Goal: Task Accomplishment & Management: Use online tool/utility

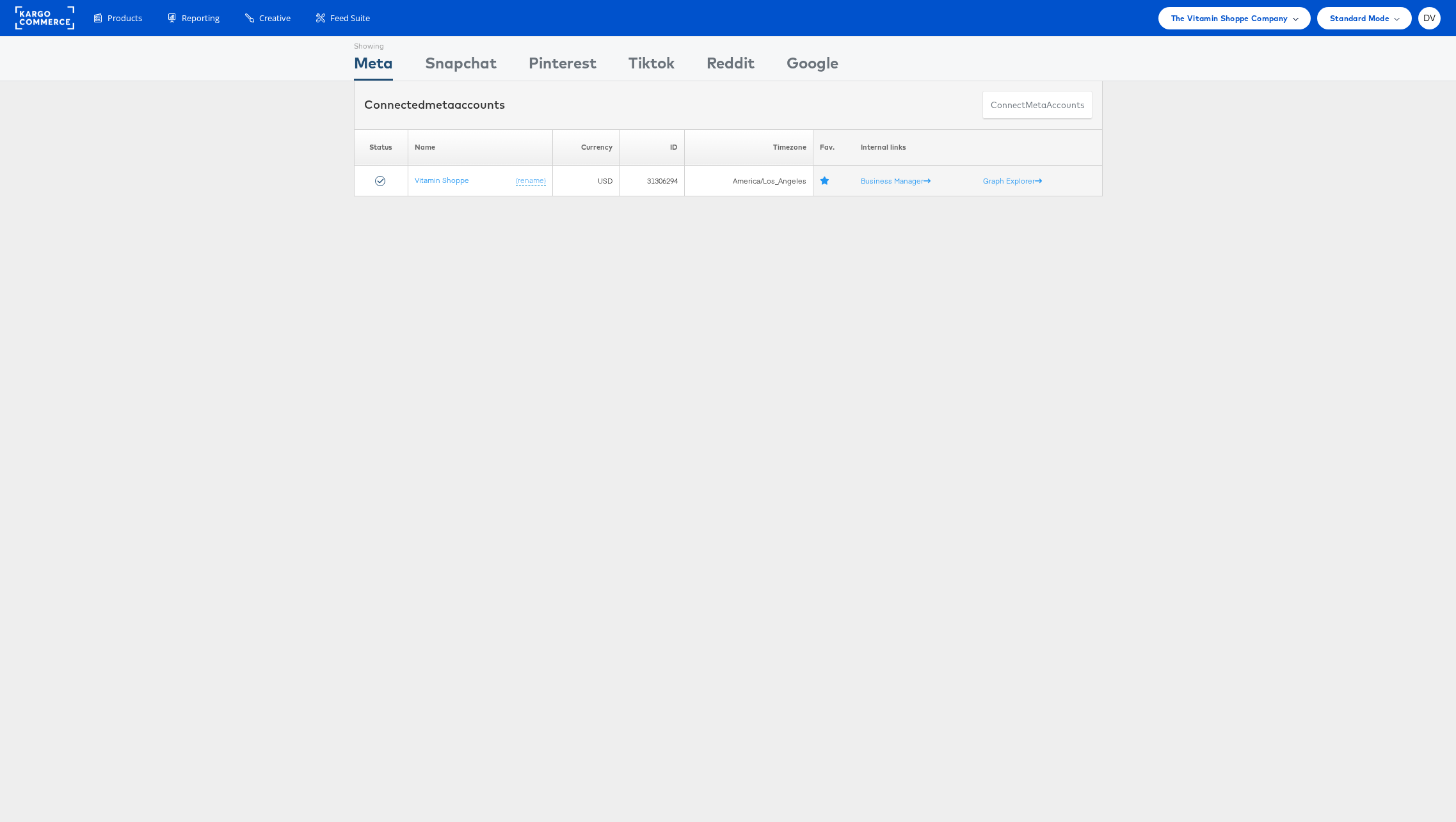
click at [1276, 18] on span "The Vitamin Shoppe Company" at bounding box center [1229, 18] width 118 height 13
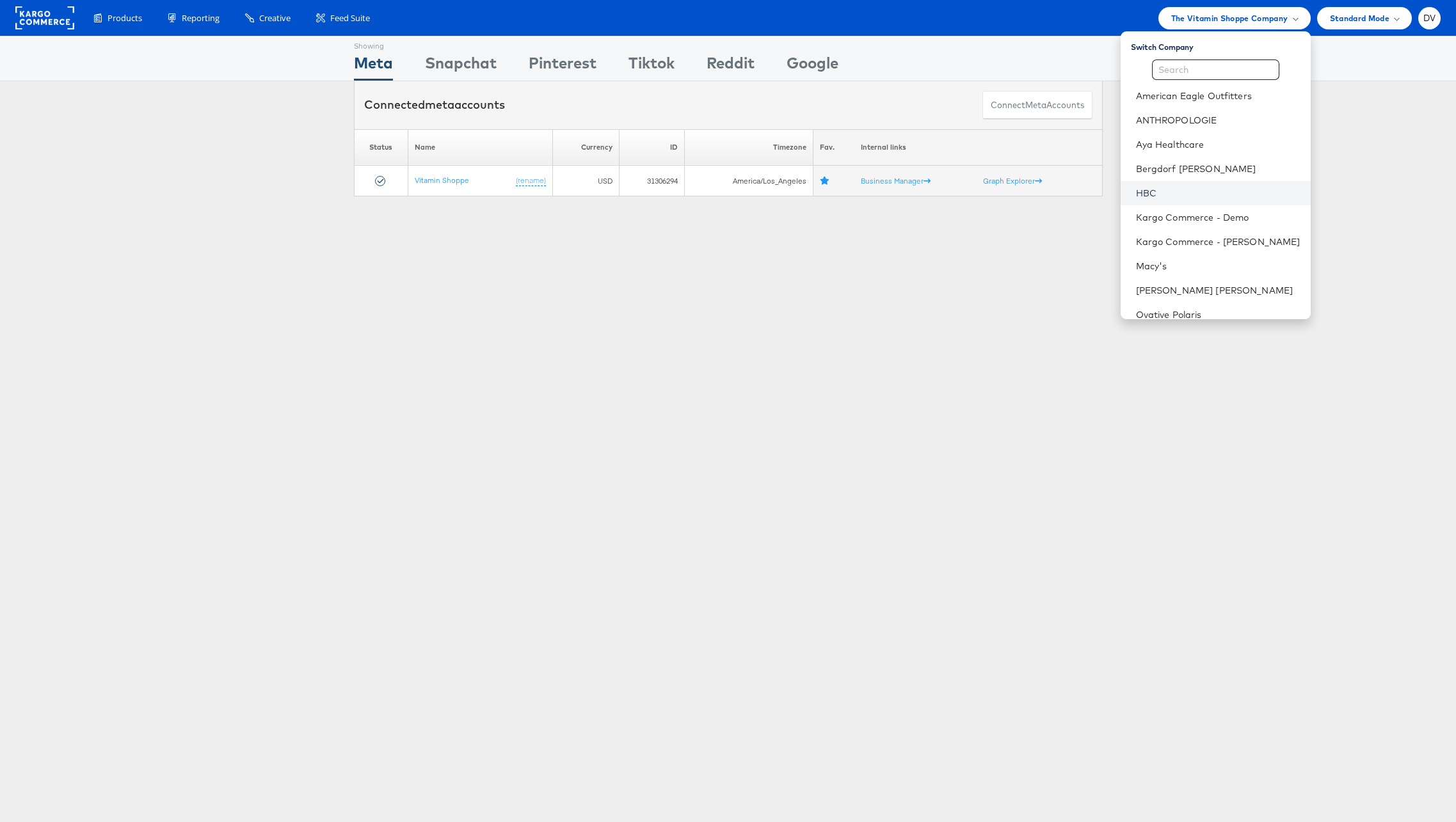
scroll to position [180, 0]
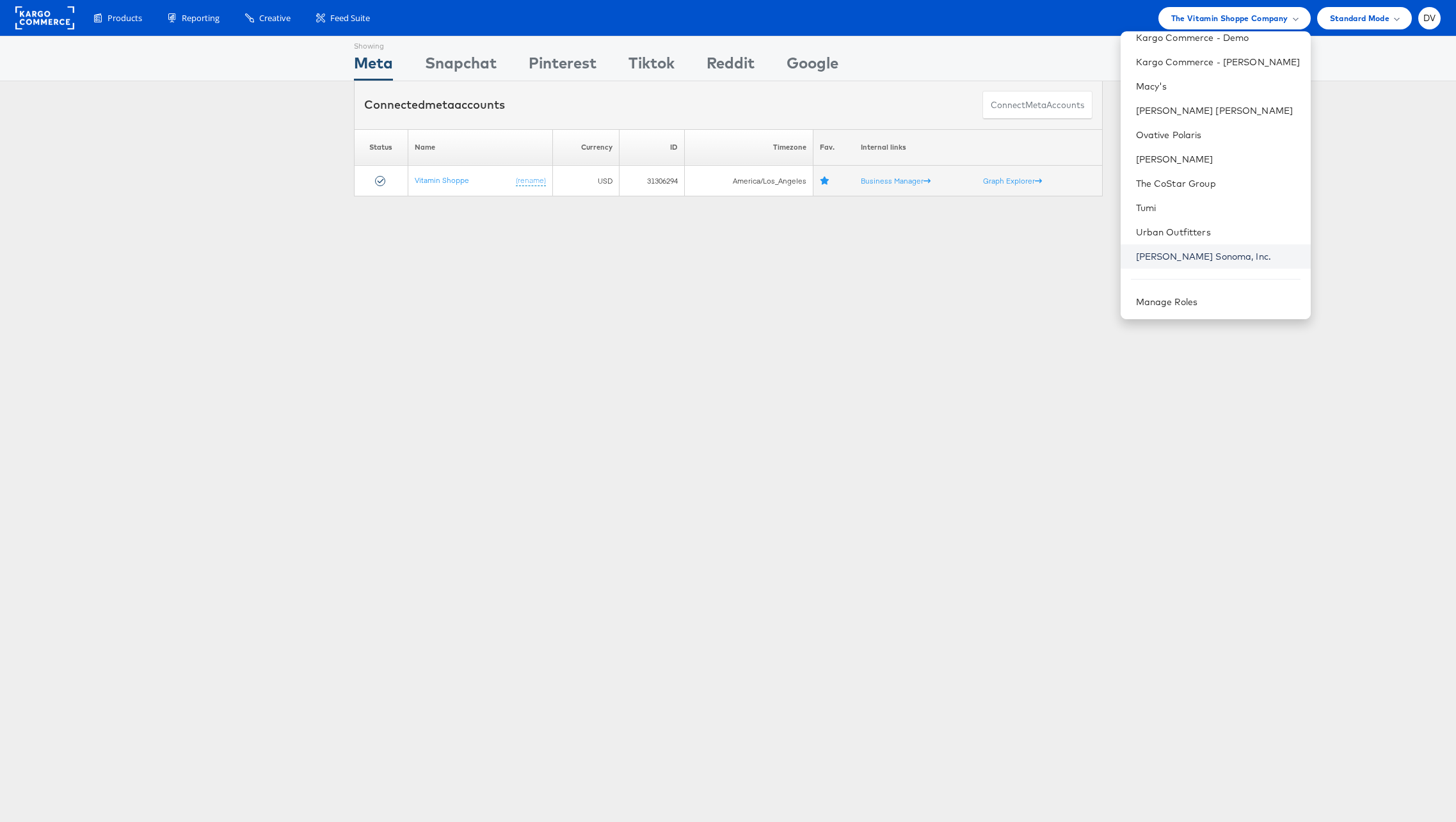
click at [1184, 257] on link "[PERSON_NAME] Sonoma, Inc." at bounding box center [1219, 256] width 164 height 12
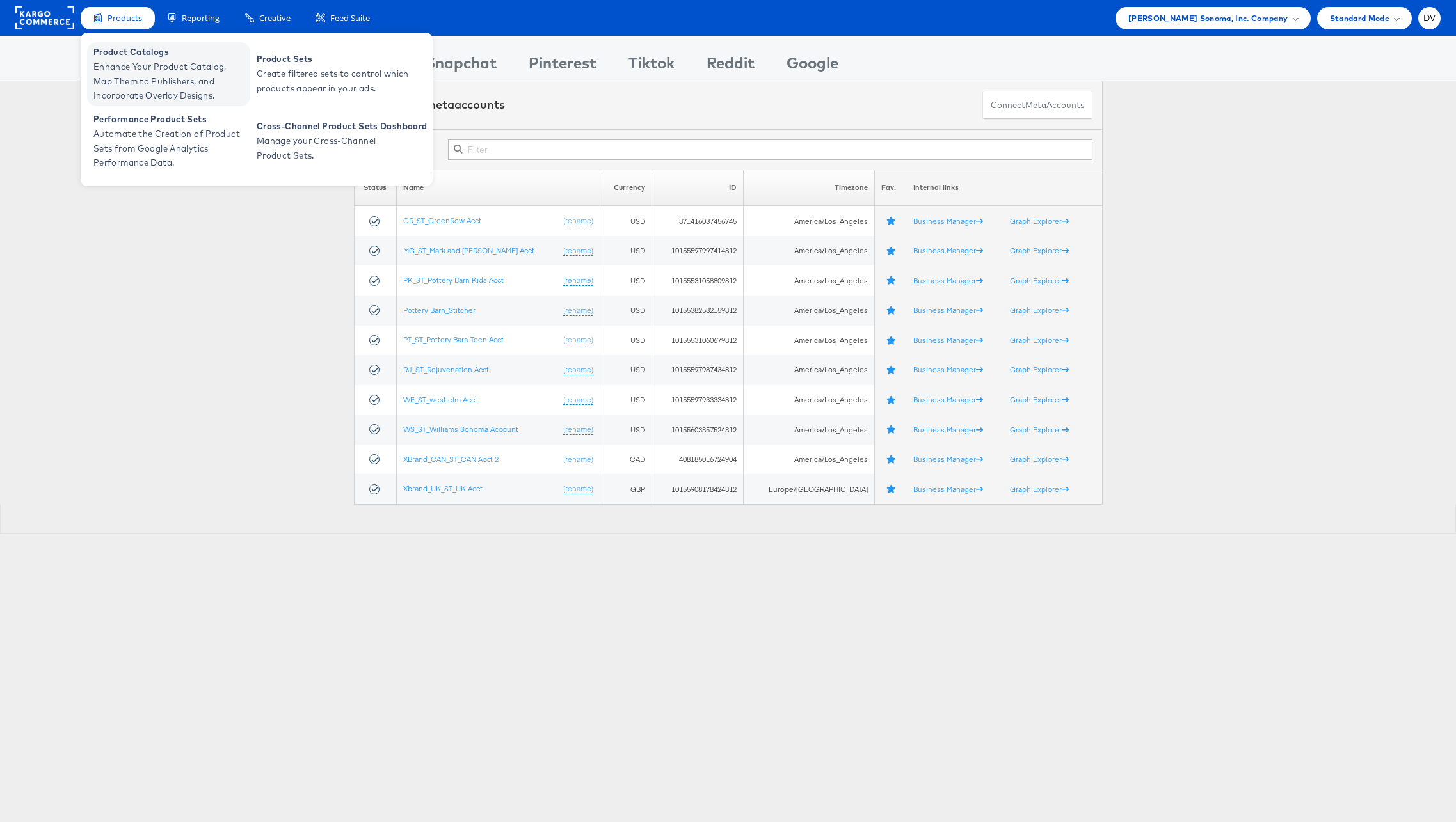
click at [147, 74] on span "Enhance Your Product Catalog, Map Them to Publishers, and Incorporate Overlay D…" at bounding box center [170, 81] width 154 height 44
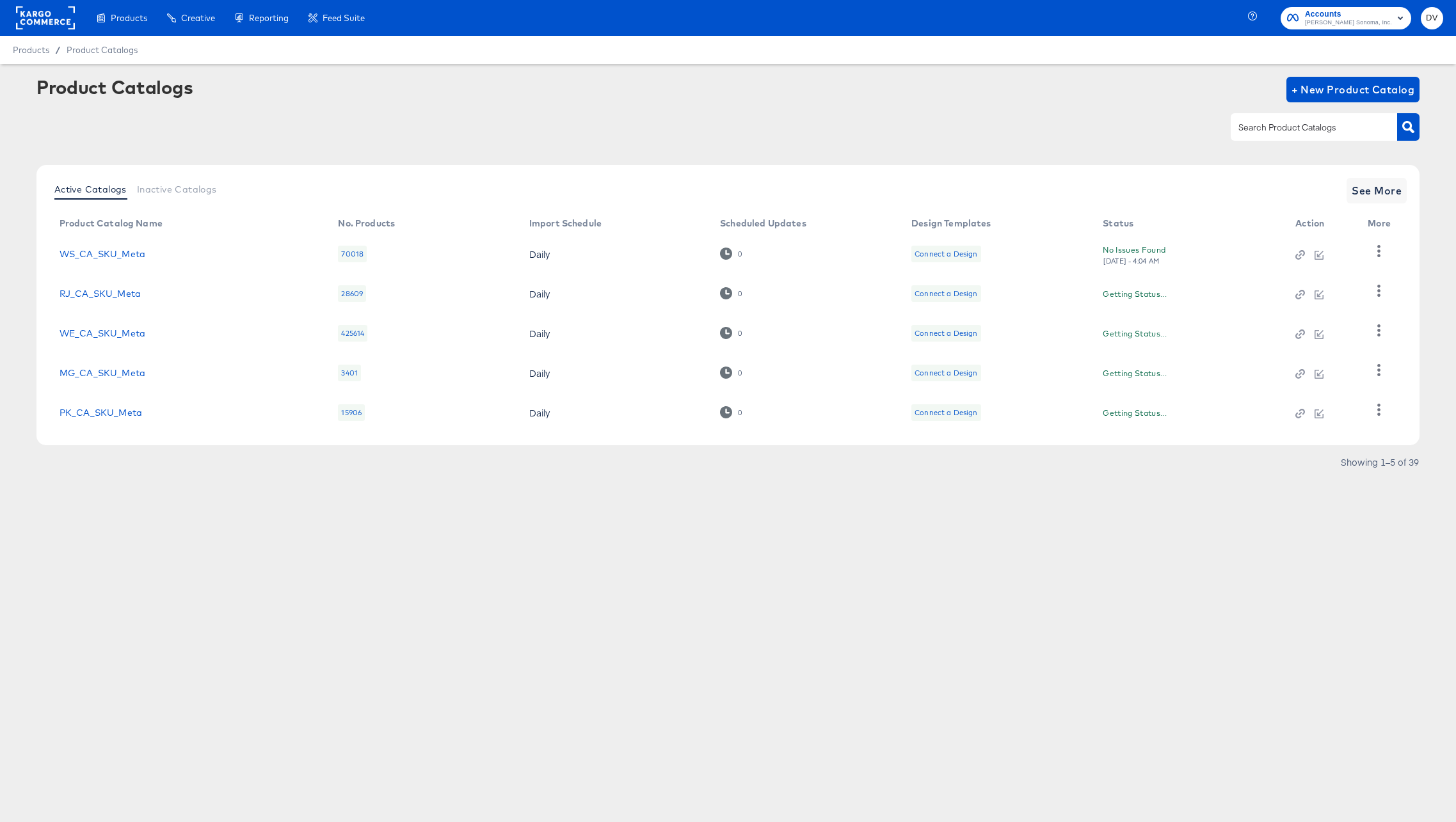
click at [1261, 119] on div at bounding box center [1315, 127] width 166 height 27
type input "PIP"
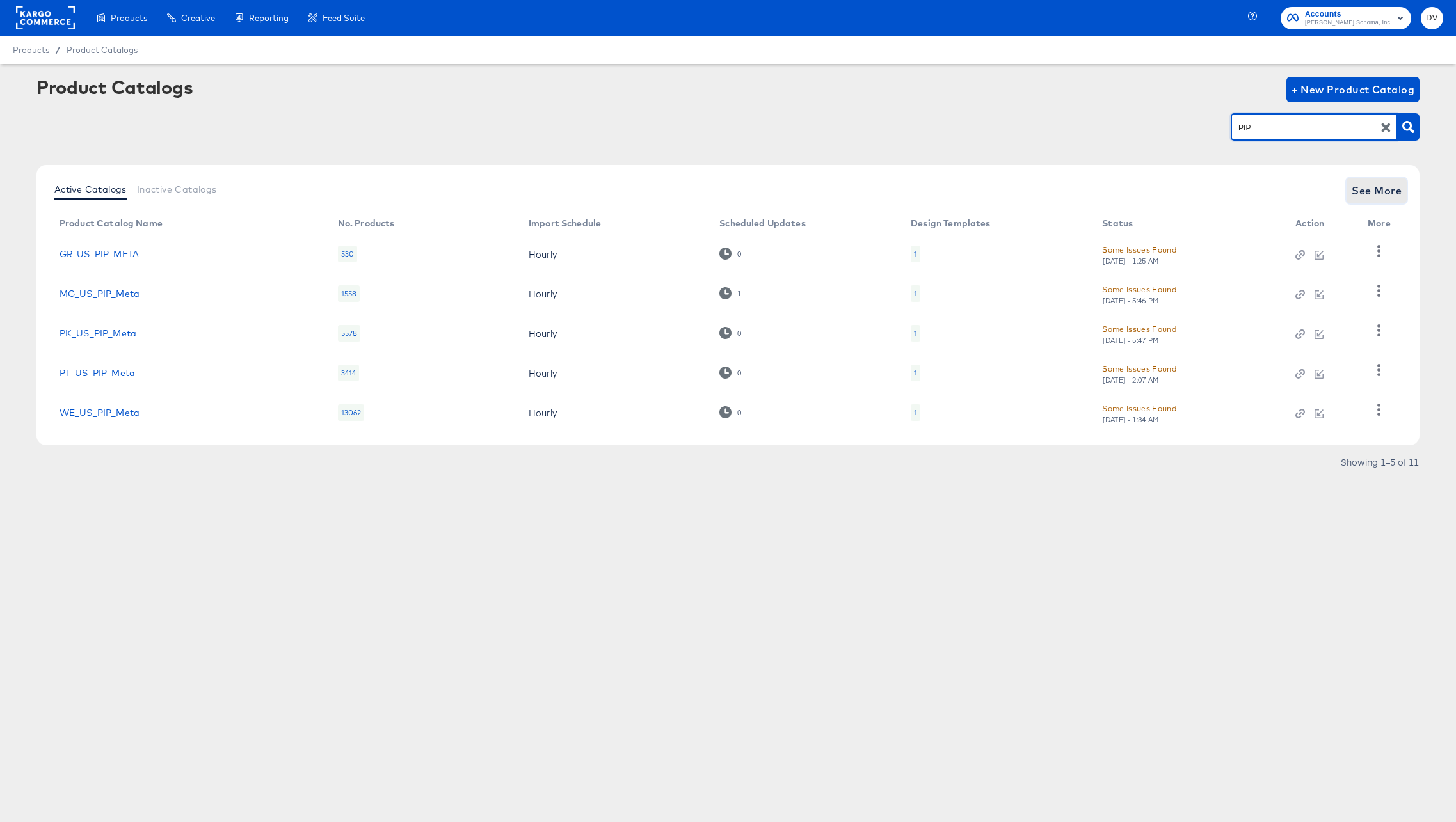
click at [1377, 197] on span "See More" at bounding box center [1377, 190] width 50 height 18
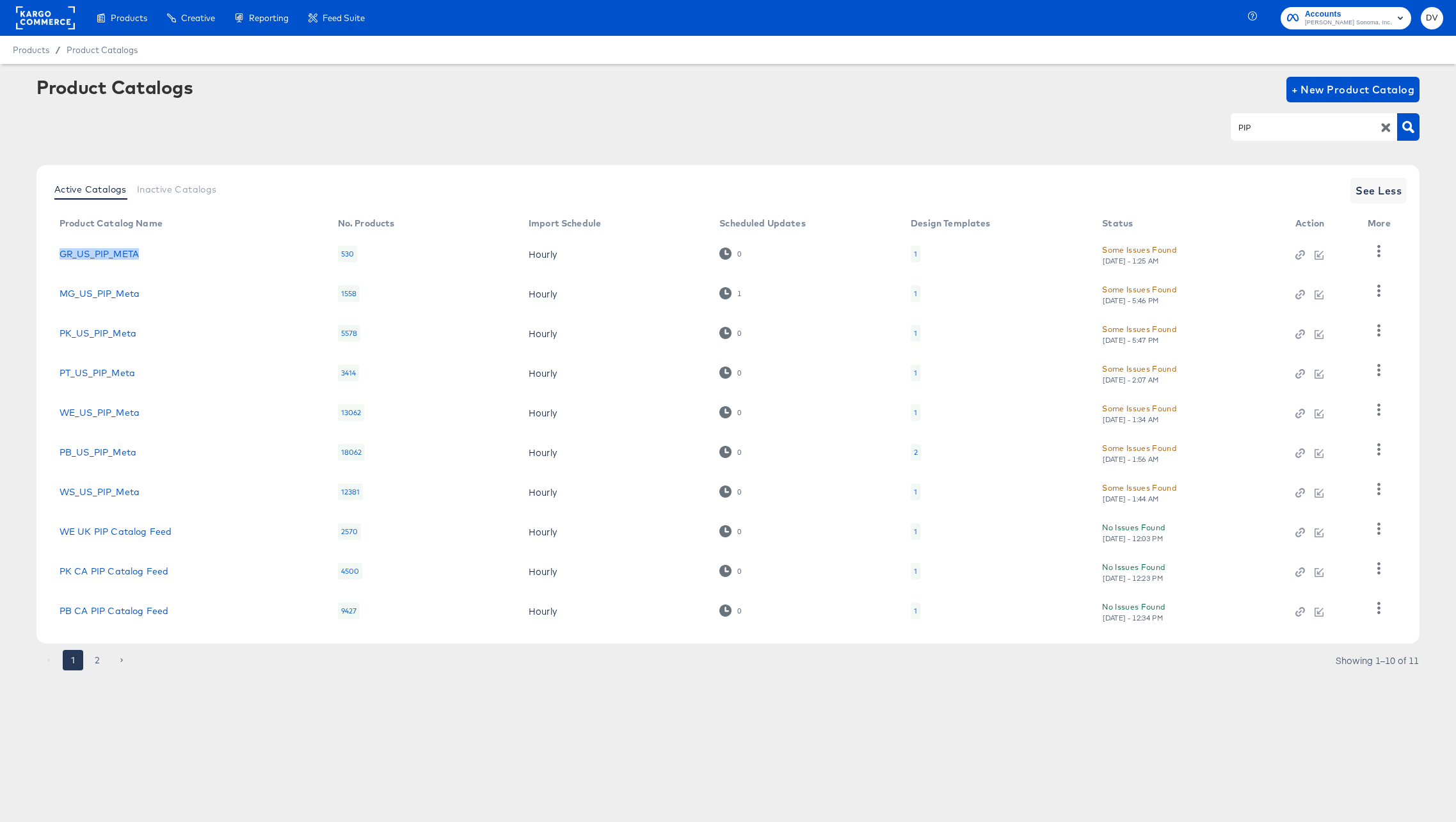
drag, startPoint x: 144, startPoint y: 252, endPoint x: 55, endPoint y: 255, distance: 89.1
click at [55, 255] on td "GR_US_PIP_META" at bounding box center [188, 254] width 278 height 40
copy link "GR_US_PIP_META"
click at [23, 263] on article "Product Catalogs + New Product Catalog PIP Active Catalogs Inactive Catalogs Se…" at bounding box center [728, 390] width 1456 height 652
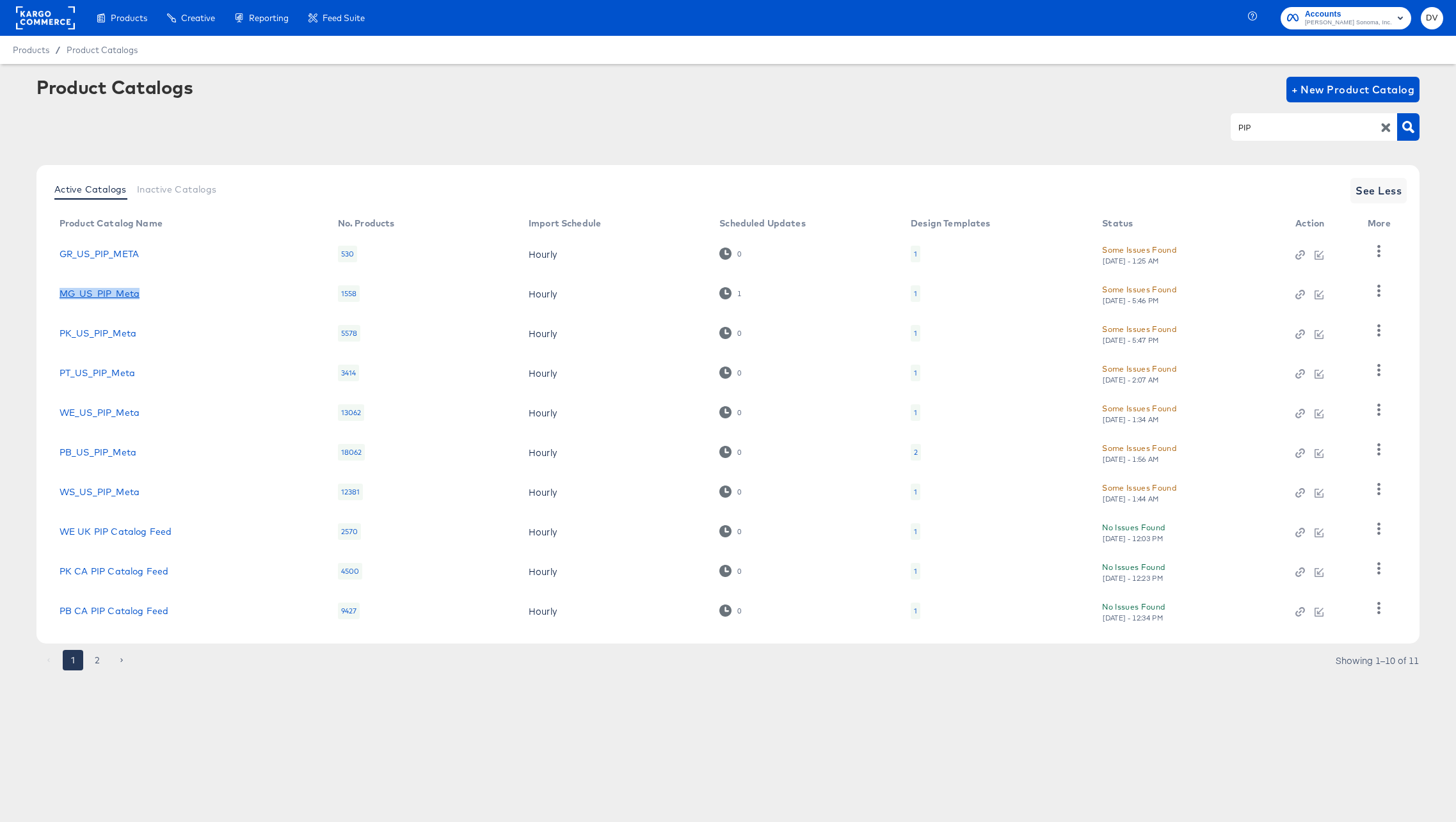
drag, startPoint x: 145, startPoint y: 292, endPoint x: 61, endPoint y: 293, distance: 84.0
click at [61, 293] on div "MG_US_PIP_Meta" at bounding box center [185, 293] width 252 height 11
copy link "MG_US_PIP_Meta"
click at [325, 691] on article "Product Catalogs + New Product Catalog PIP Active Catalogs Inactive Catalogs Se…" at bounding box center [728, 390] width 1456 height 652
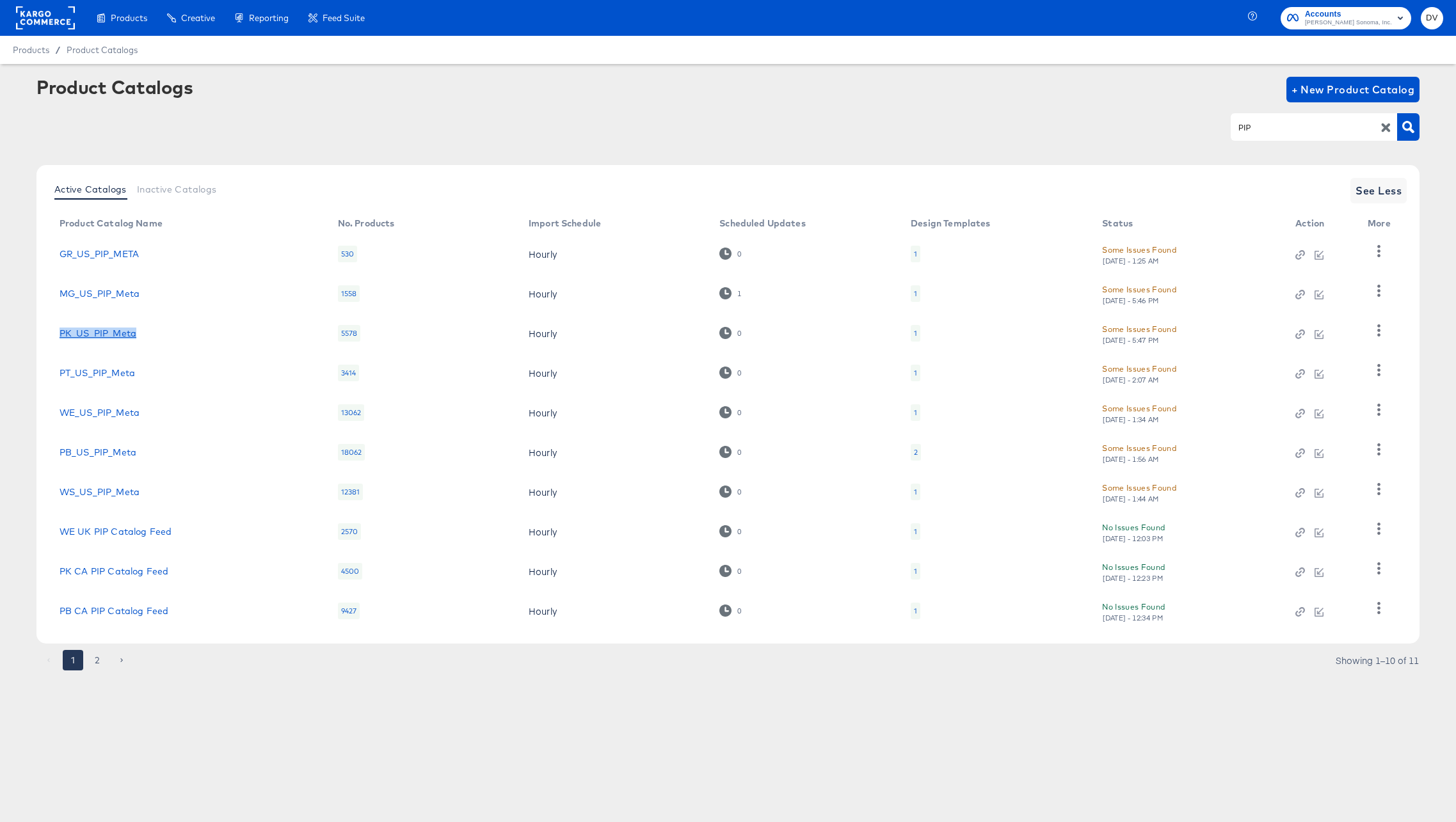
drag, startPoint x: 141, startPoint y: 333, endPoint x: 59, endPoint y: 337, distance: 82.1
click at [59, 337] on div "PK_US_PIP_Meta" at bounding box center [185, 334] width 252 height 11
copy link "PK_US_PIP_Meta"
click at [474, 703] on article "Product Catalogs + New Product Catalog PIP Active Catalogs Inactive Catalogs Se…" at bounding box center [728, 390] width 1456 height 652
drag, startPoint x: 148, startPoint y: 379, endPoint x: 59, endPoint y: 377, distance: 89.0
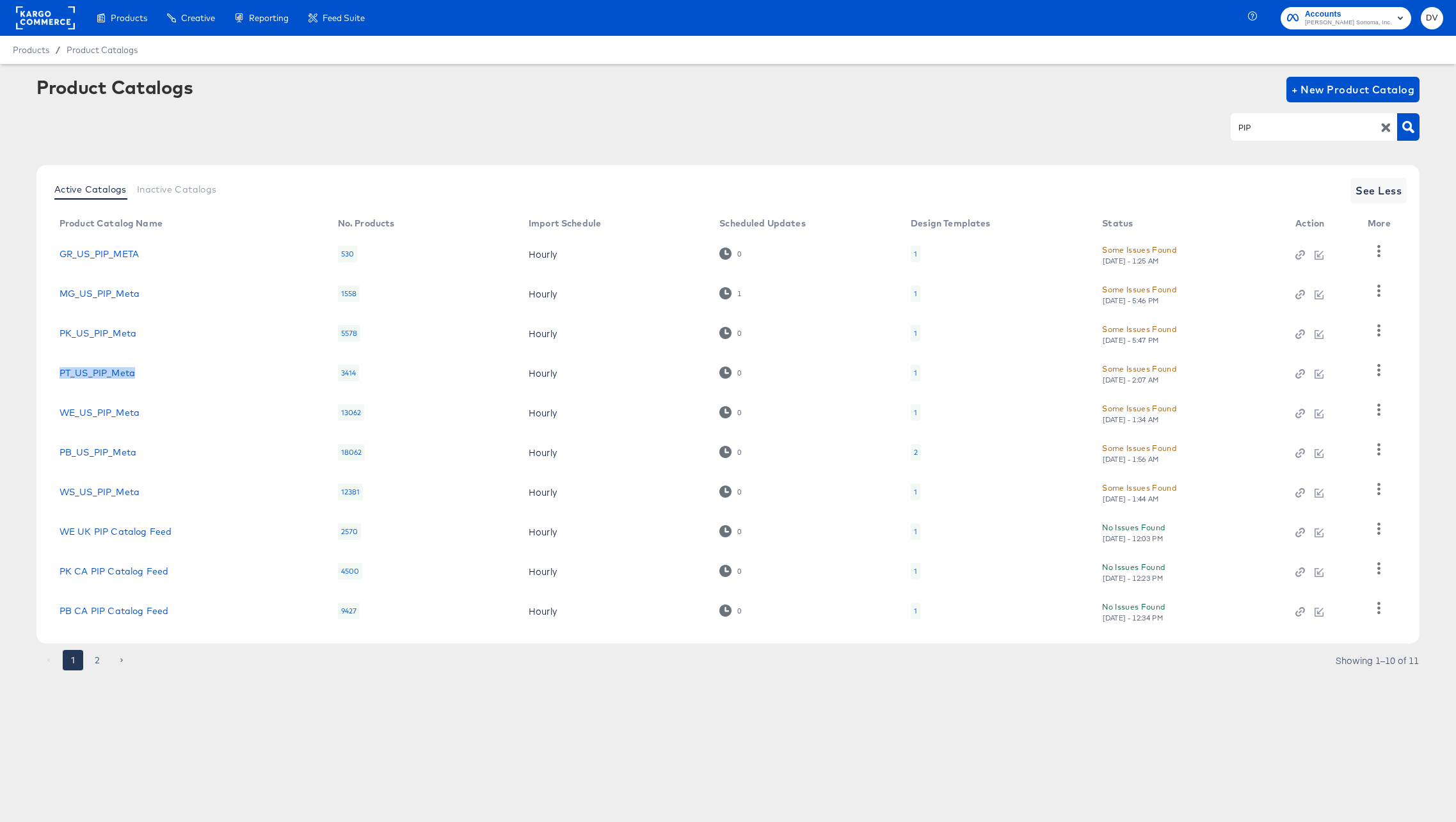
click at [59, 377] on td "PT_US_PIP_Meta" at bounding box center [188, 374] width 278 height 40
copy link "PT_US_PIP_Meta"
drag, startPoint x: 142, startPoint y: 417, endPoint x: 60, endPoint y: 416, distance: 82.0
click at [60, 416] on div "WE_US_PIP_Meta" at bounding box center [185, 413] width 252 height 11
copy link "WE_US_PIP_Meta"
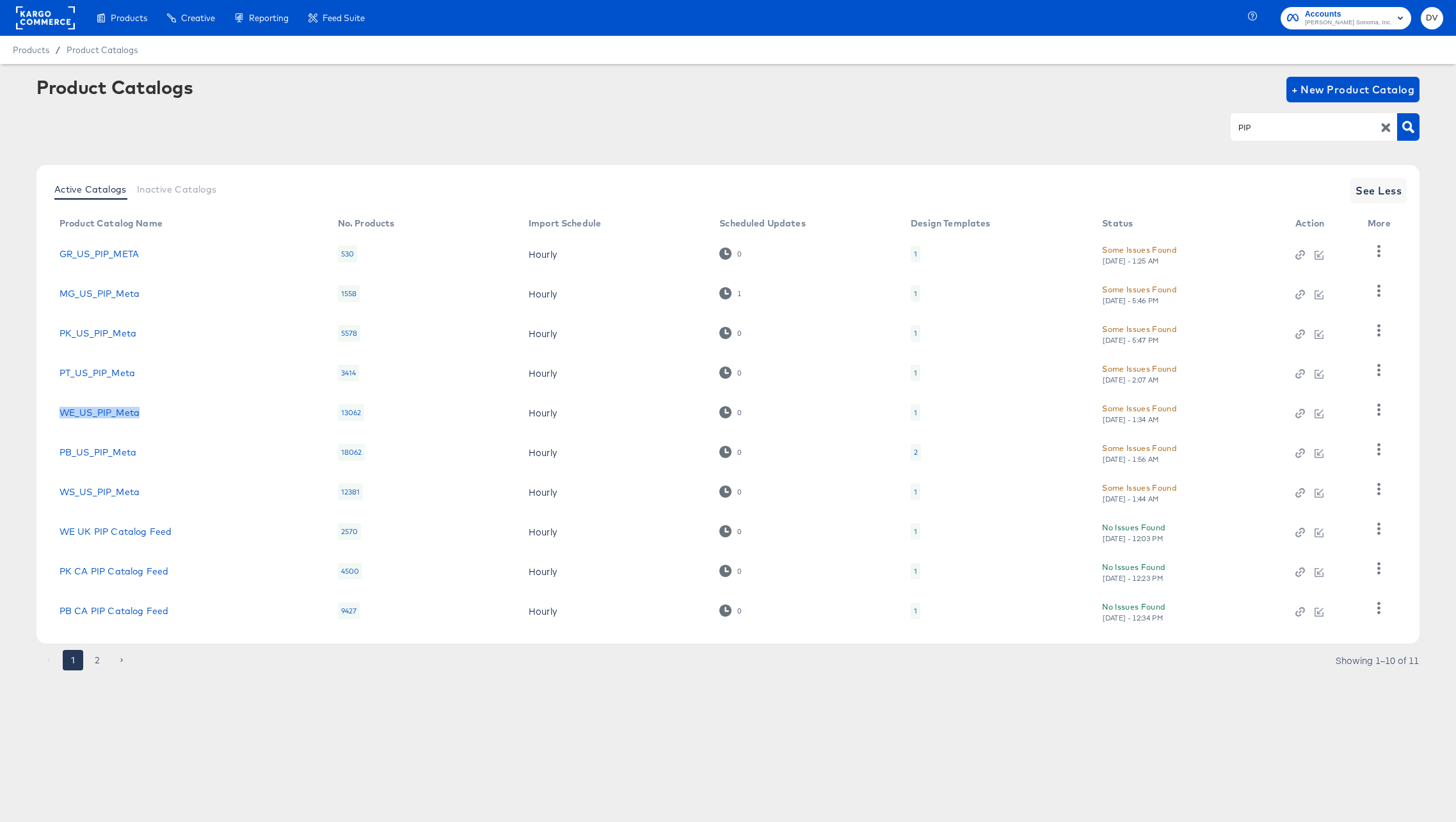
click at [235, 706] on article "Product Catalogs + New Product Catalog PIP Active Catalogs Inactive Catalogs Se…" at bounding box center [728, 390] width 1456 height 652
drag, startPoint x: 152, startPoint y: 456, endPoint x: 61, endPoint y: 453, distance: 91.0
click at [61, 453] on div "PB_US_PIP_Meta" at bounding box center [185, 452] width 252 height 11
copy link "PB_US_PIP_Meta"
drag, startPoint x: 149, startPoint y: 494, endPoint x: 54, endPoint y: 493, distance: 95.0
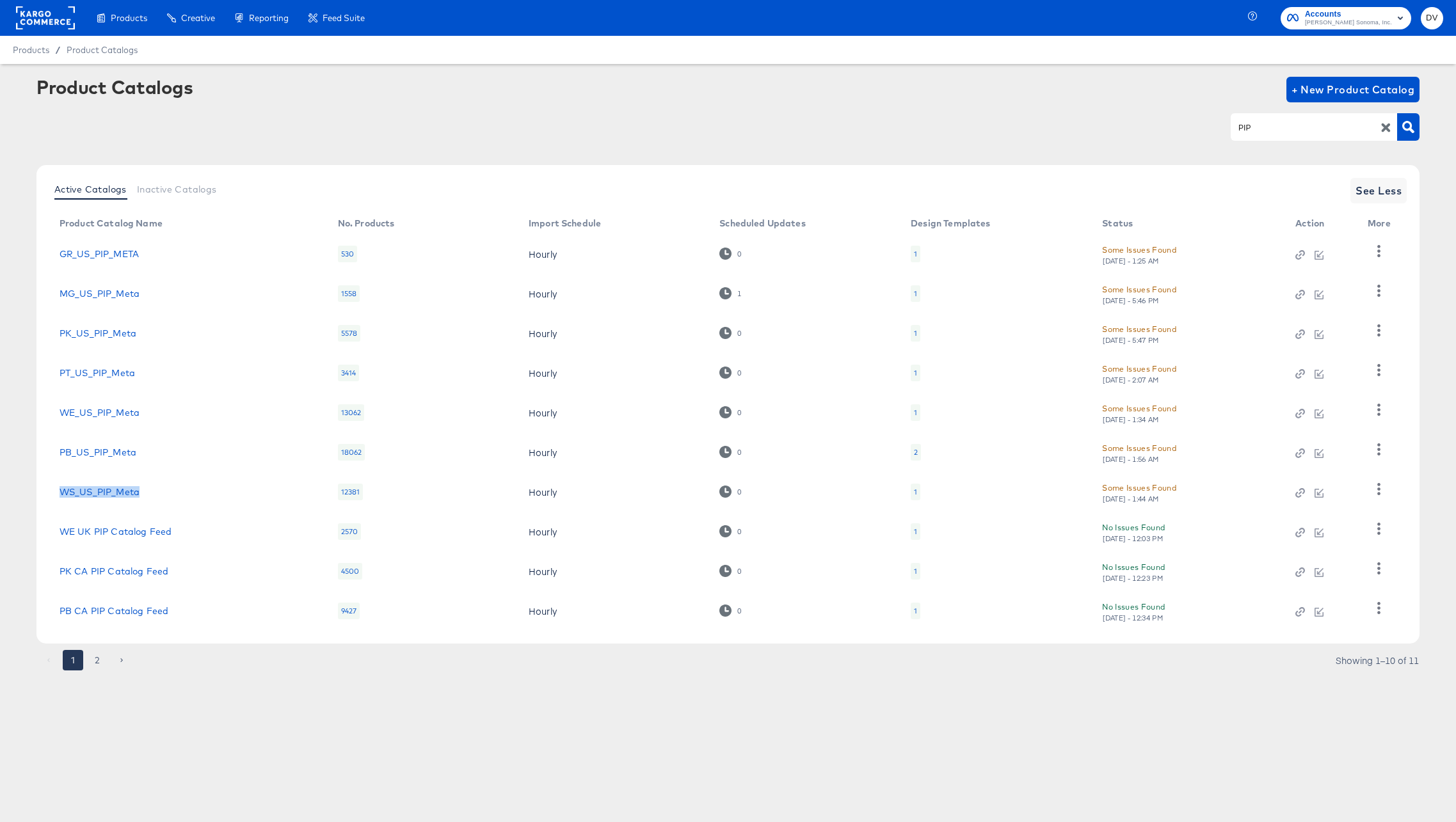
click at [54, 493] on td "WS_US_PIP_Meta" at bounding box center [188, 492] width 278 height 40
copy link "WS_US_PIP_Meta"
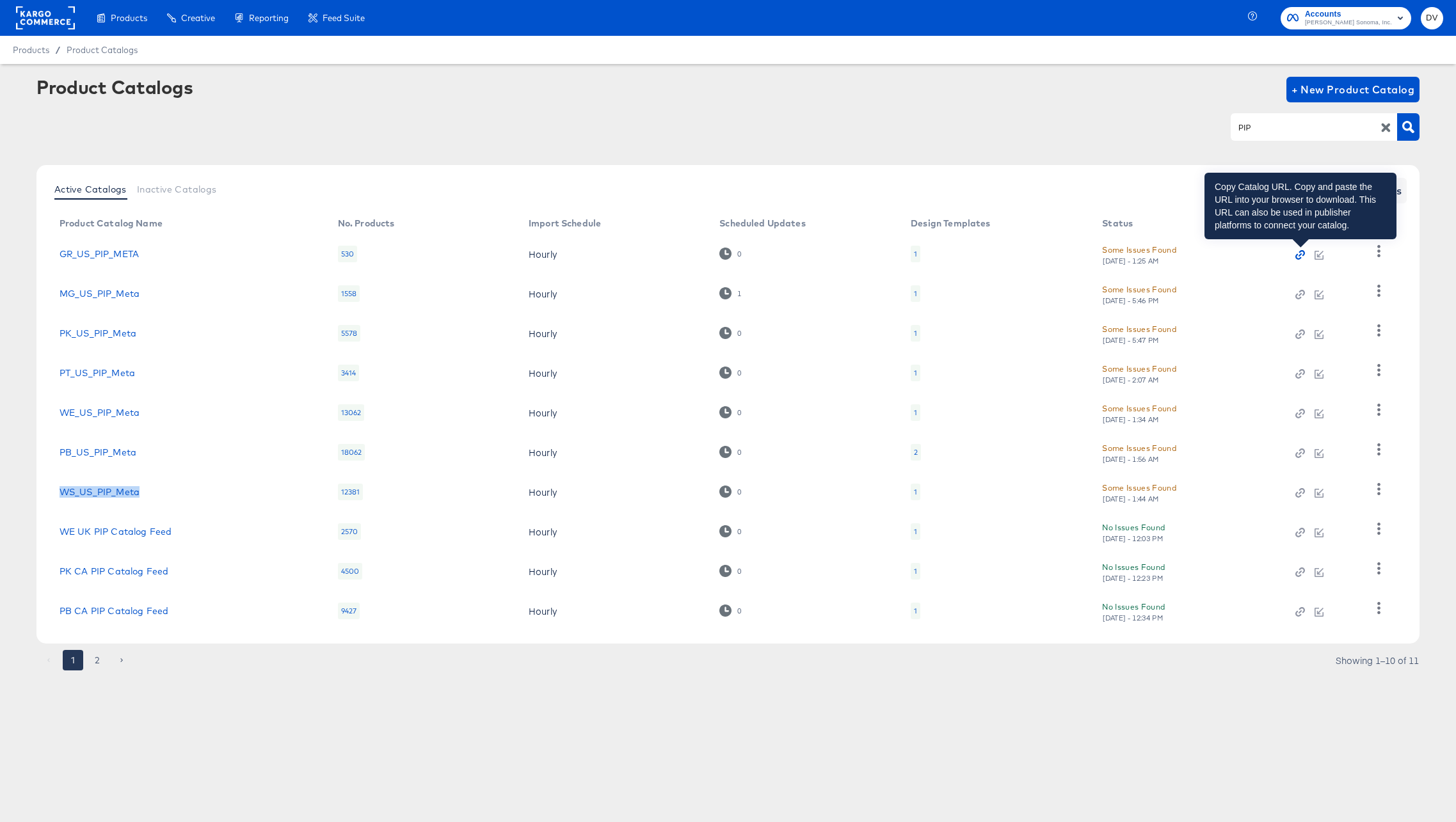
click at [1301, 255] on icon "button" at bounding box center [1299, 254] width 9 height 9
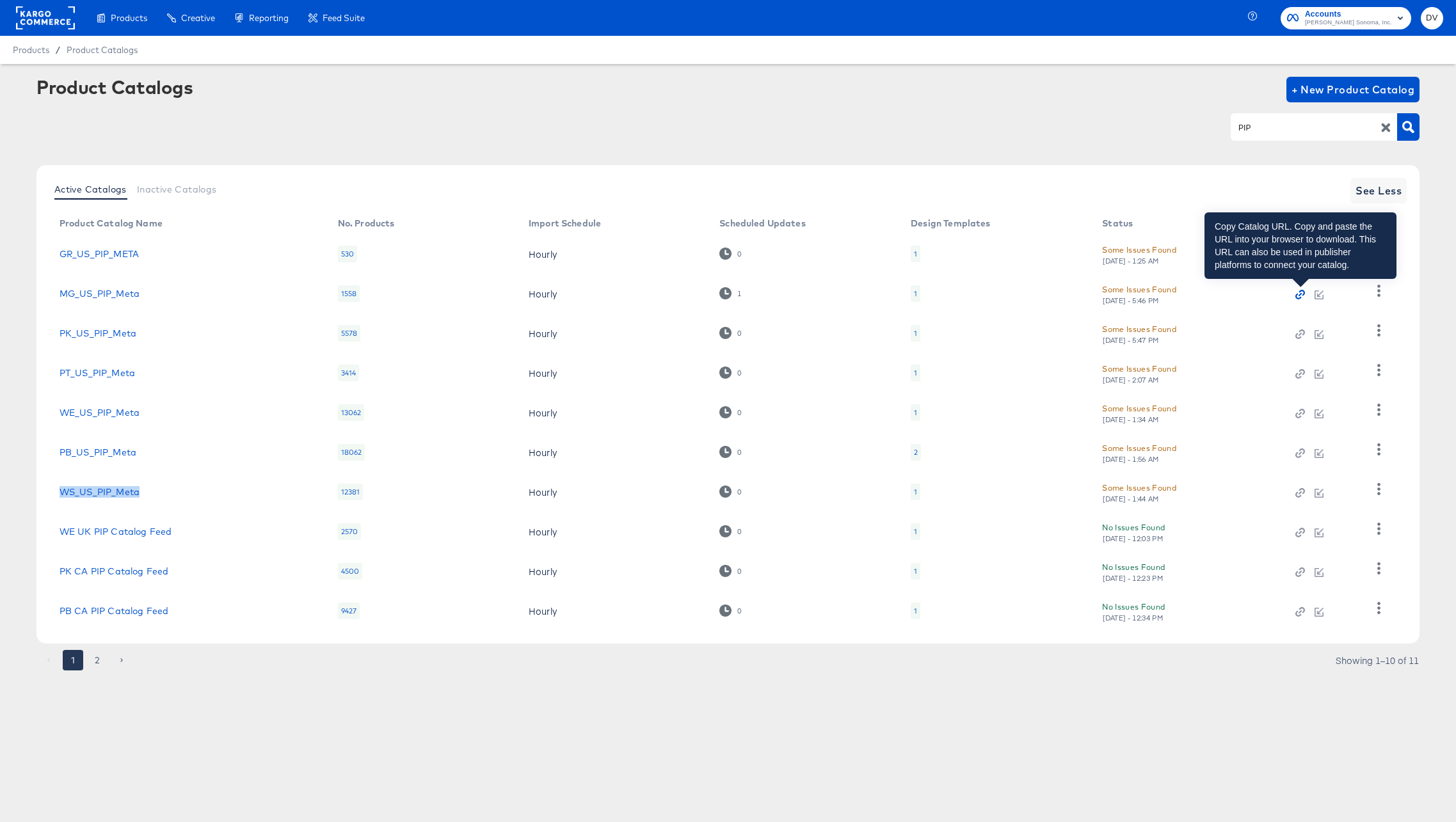
click at [1301, 295] on icon "button" at bounding box center [1299, 293] width 9 height 9
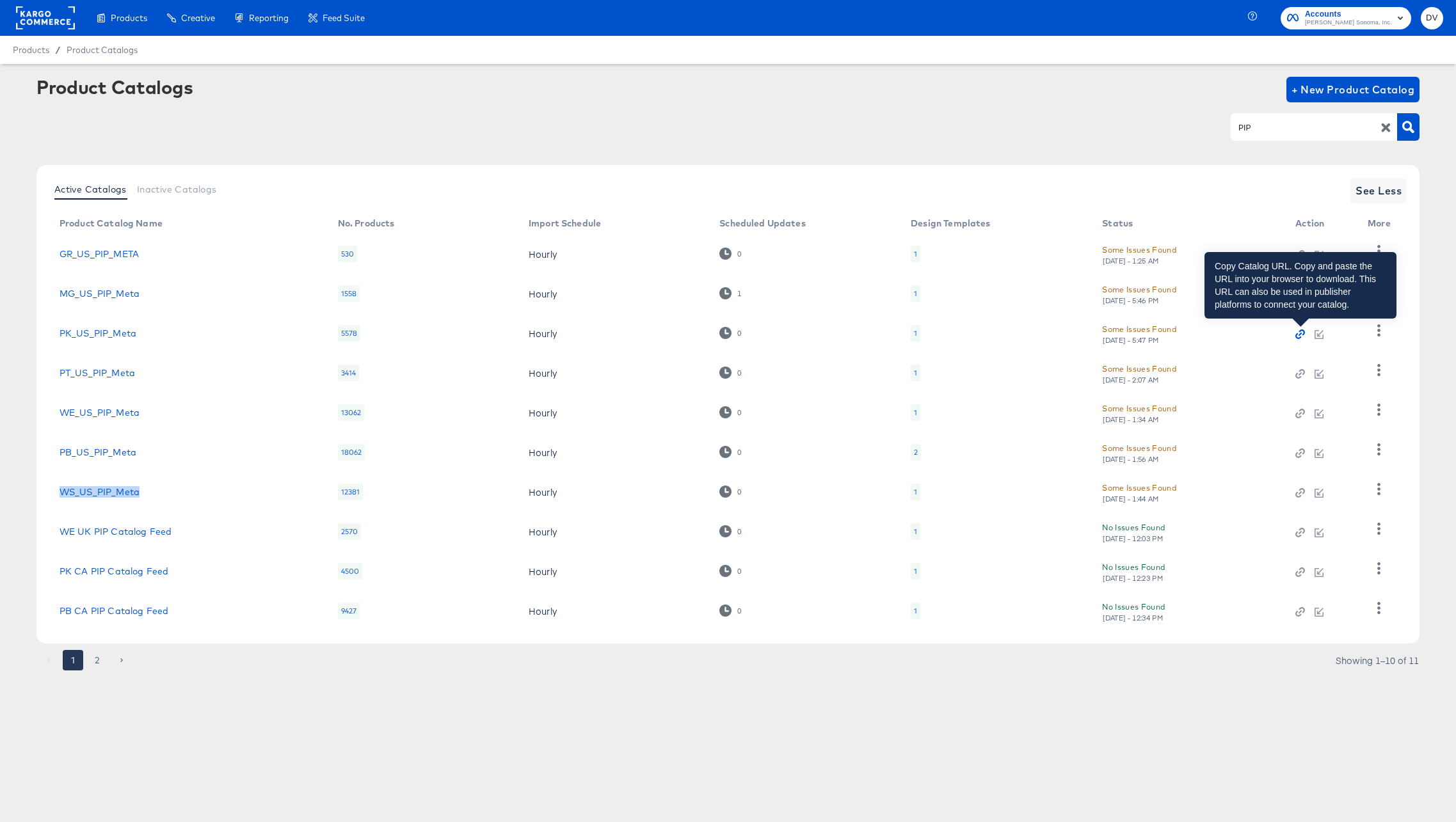
click at [1303, 331] on icon "button" at bounding box center [1302, 333] width 6 height 6
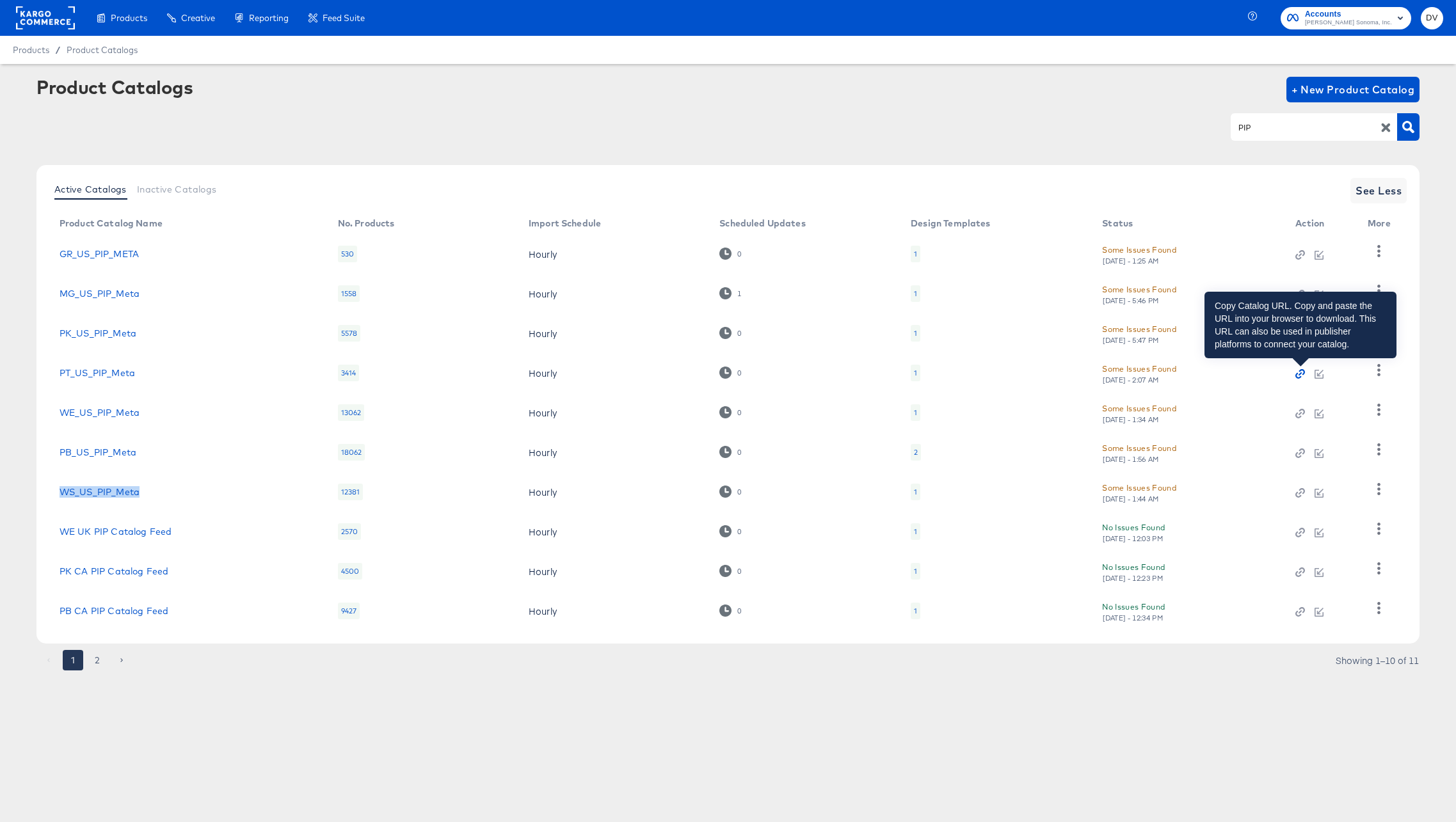
click at [1301, 371] on icon "button" at bounding box center [1299, 373] width 9 height 9
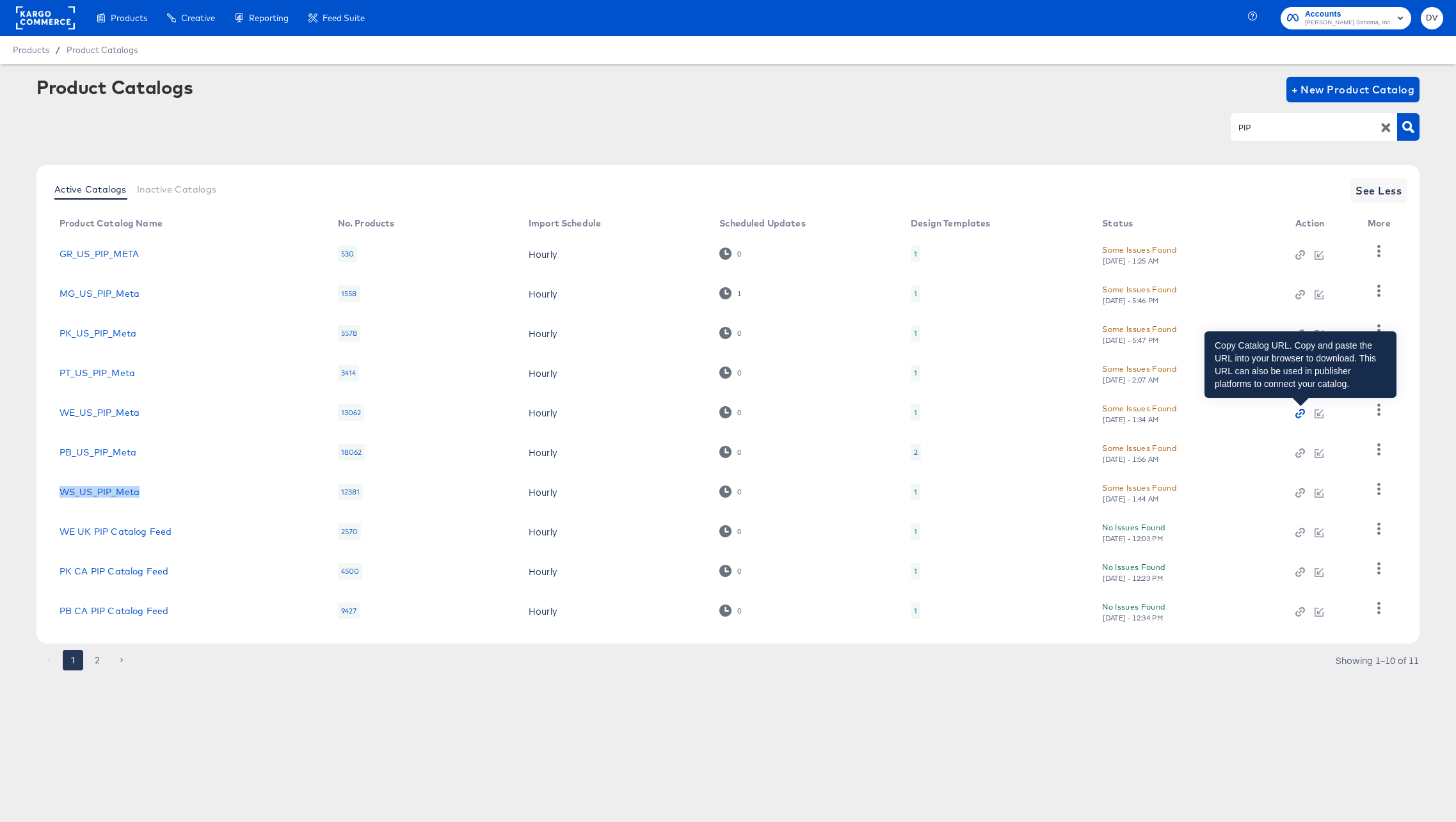
click at [1298, 415] on icon "button" at bounding box center [1299, 413] width 9 height 9
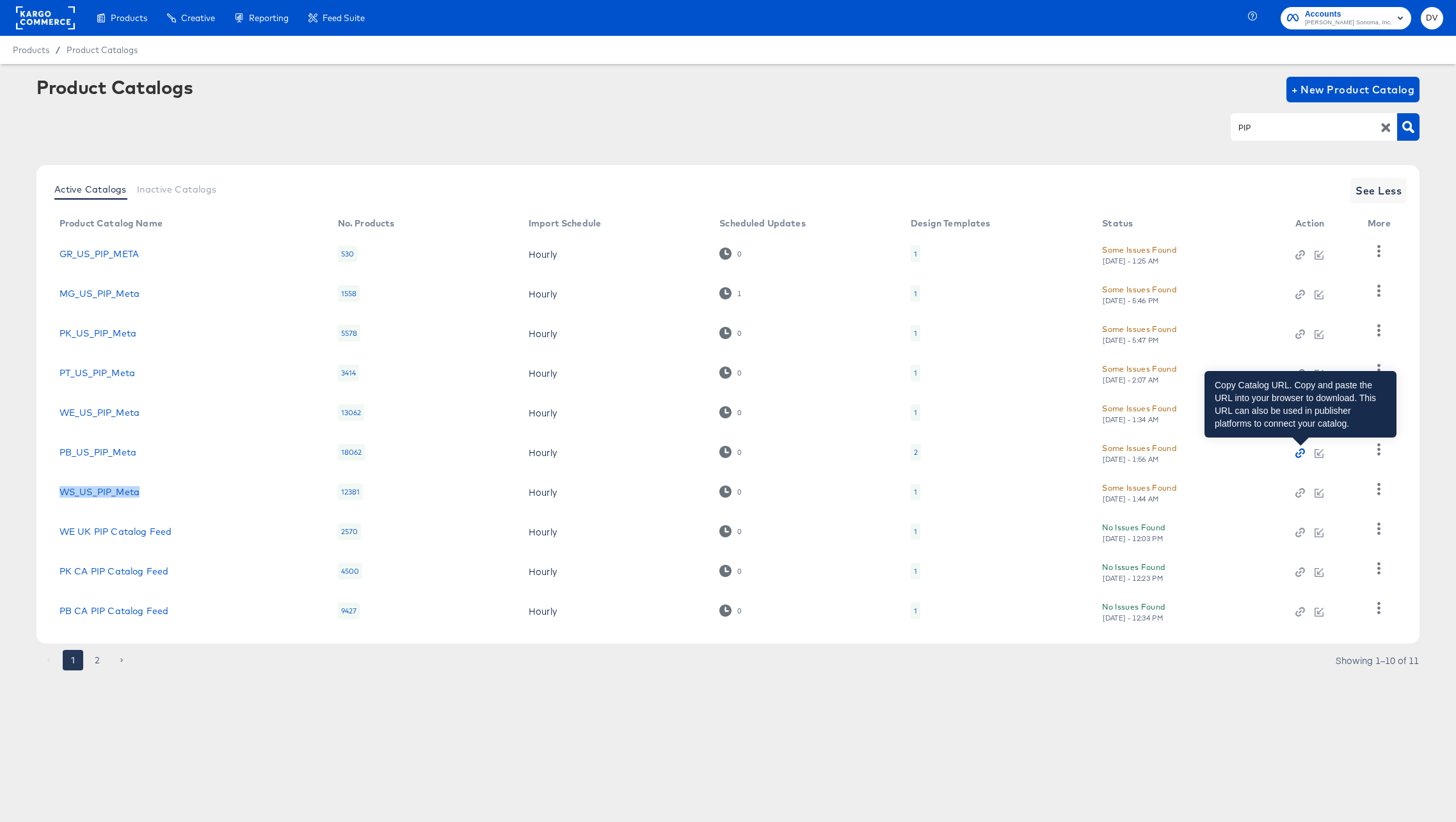
click at [1298, 452] on icon "button" at bounding box center [1299, 452] width 9 height 9
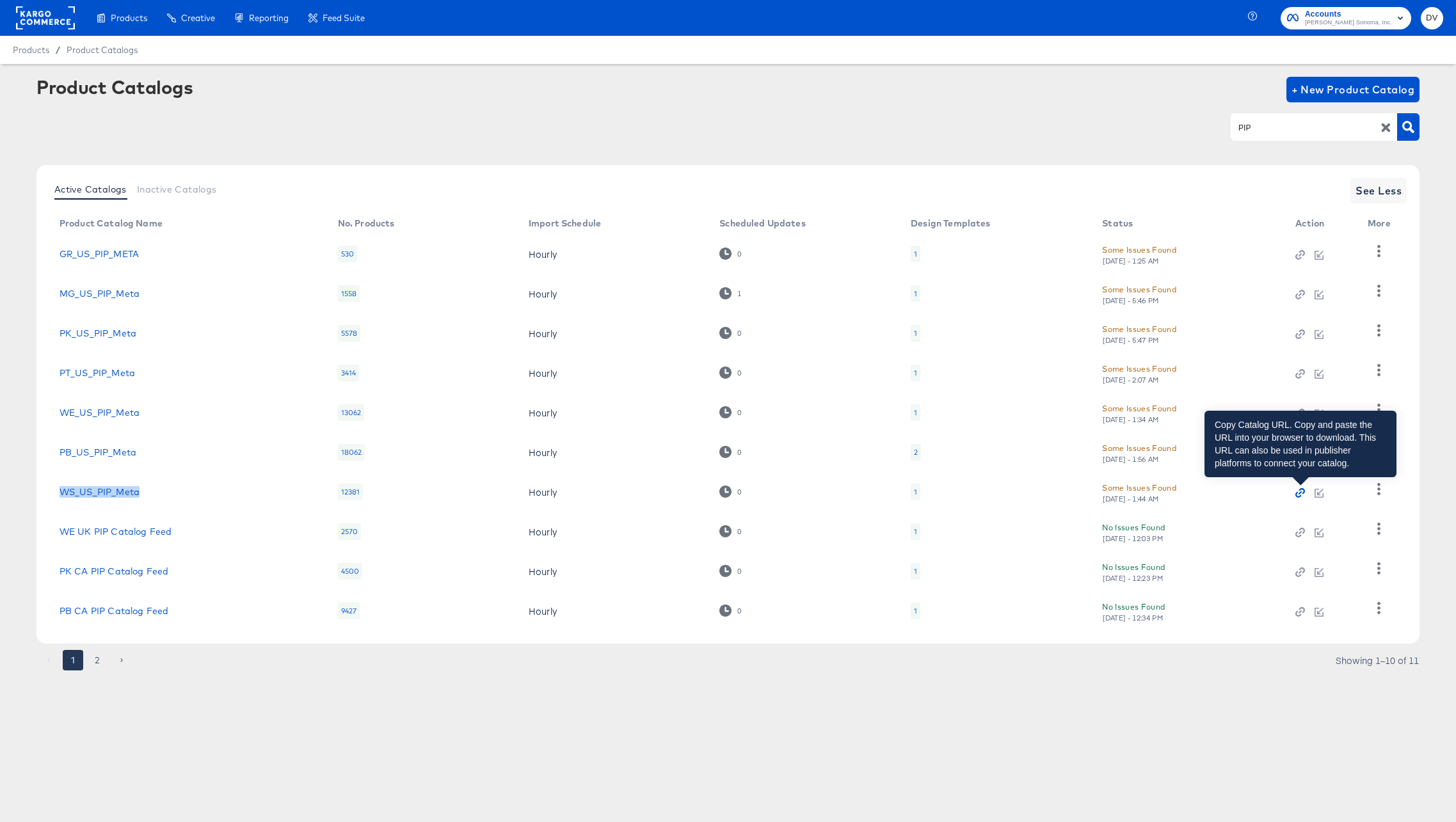
click at [1303, 492] on icon "button" at bounding box center [1299, 492] width 9 height 9
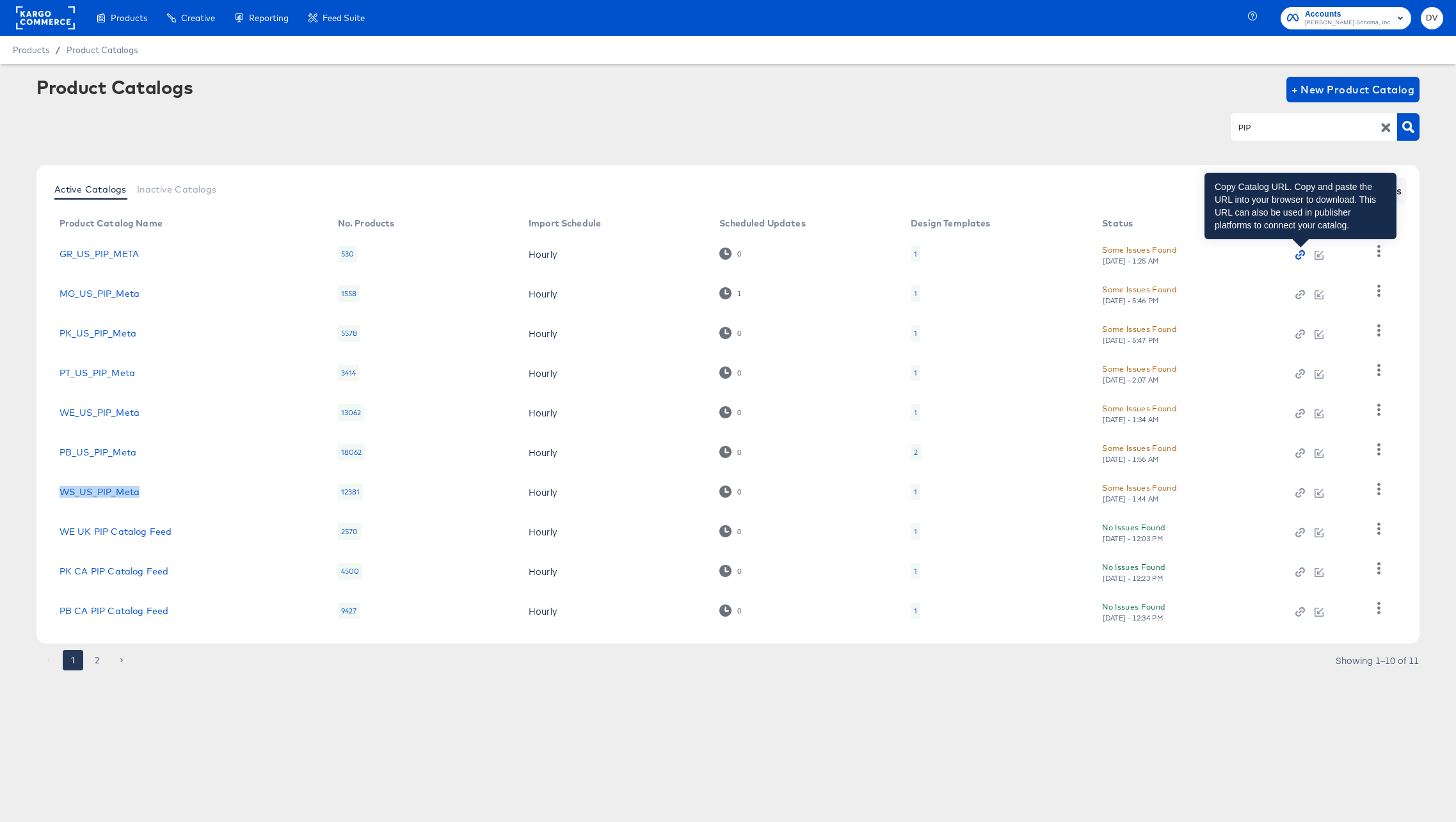
click at [1298, 253] on icon "button" at bounding box center [1299, 254] width 9 height 9
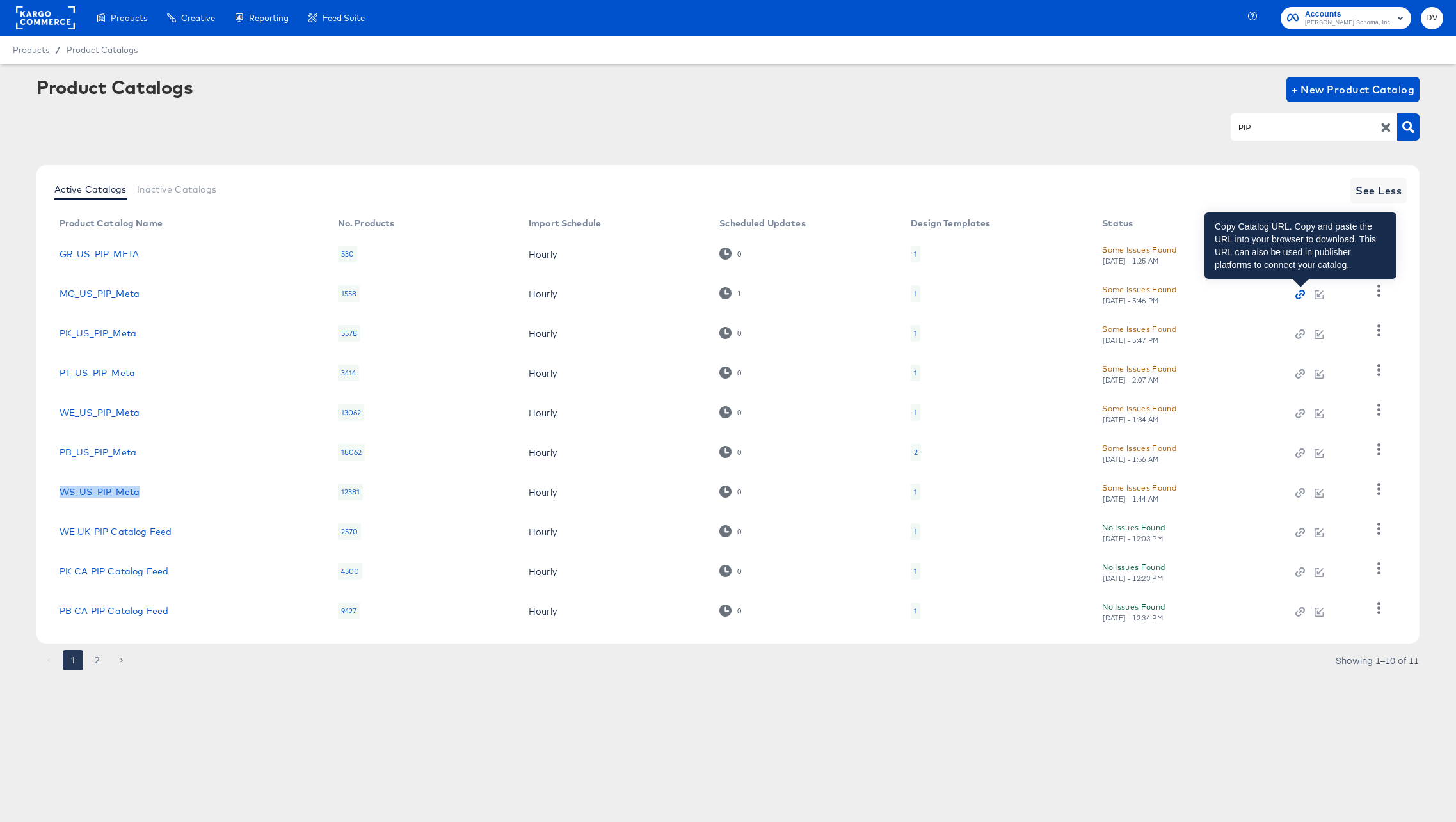
click at [1300, 295] on icon "button" at bounding box center [1299, 293] width 9 height 9
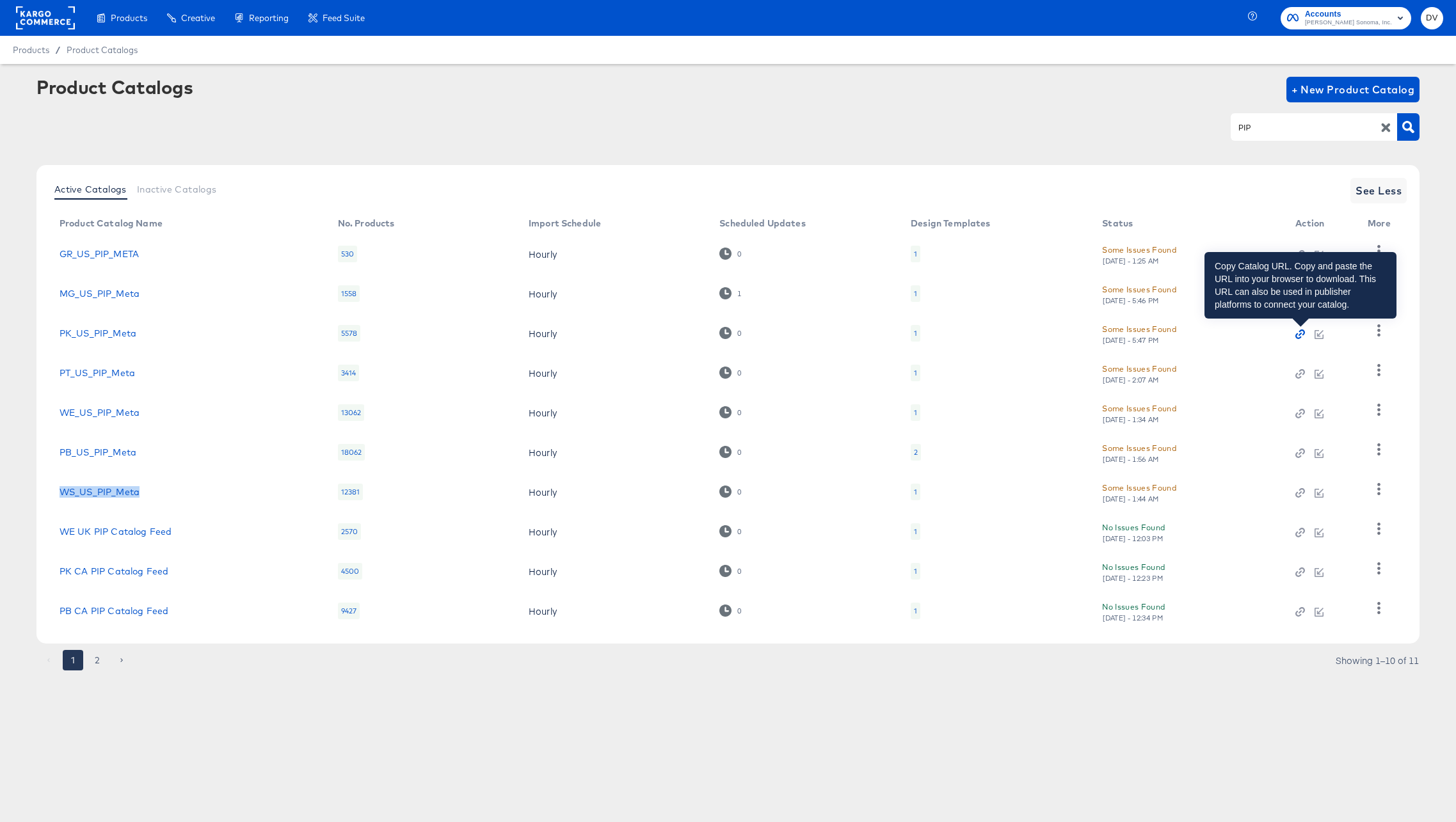
click at [1303, 332] on icon "button" at bounding box center [1299, 334] width 9 height 9
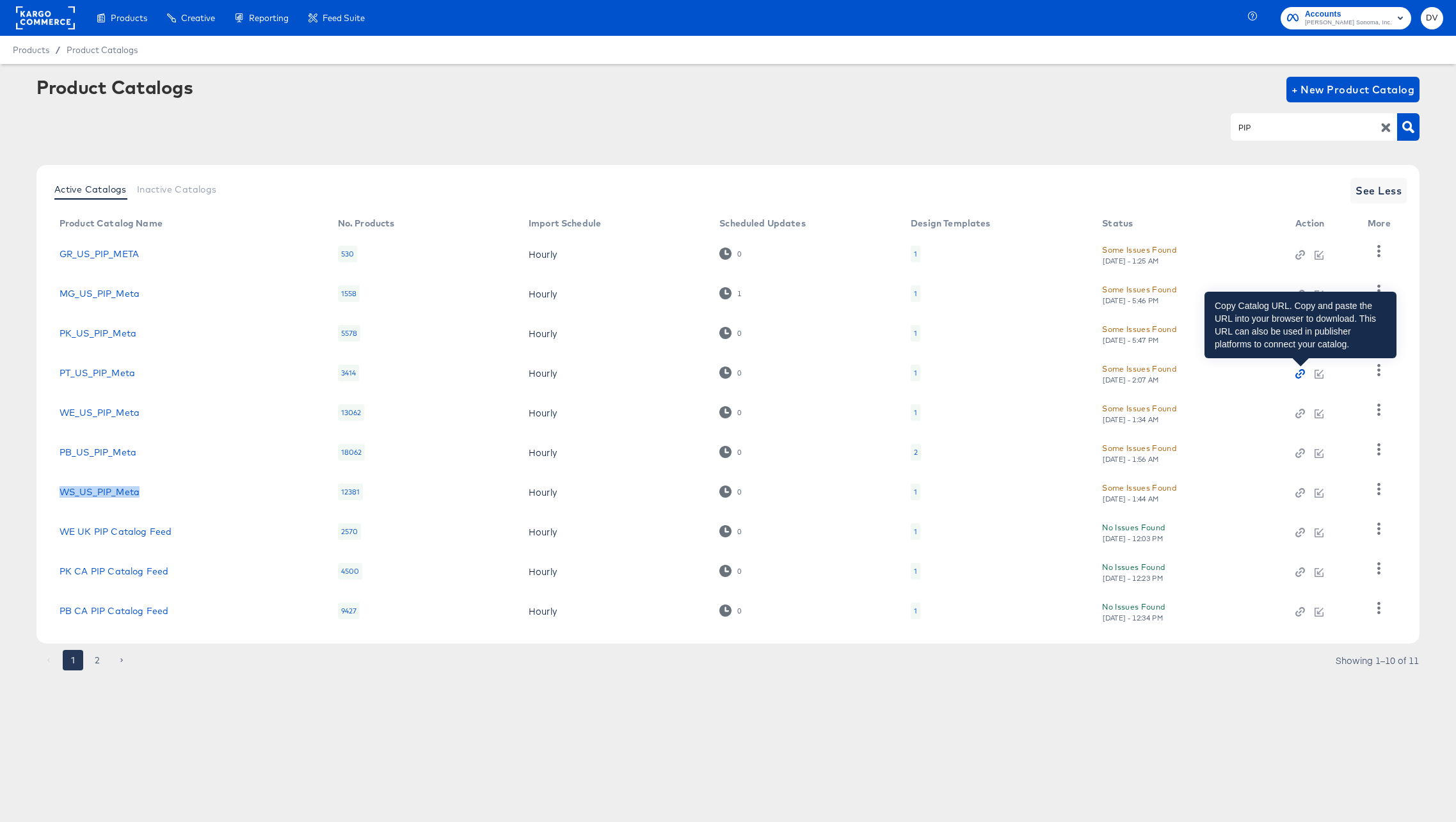
click at [1299, 377] on icon "button" at bounding box center [1298, 376] width 6 height 6
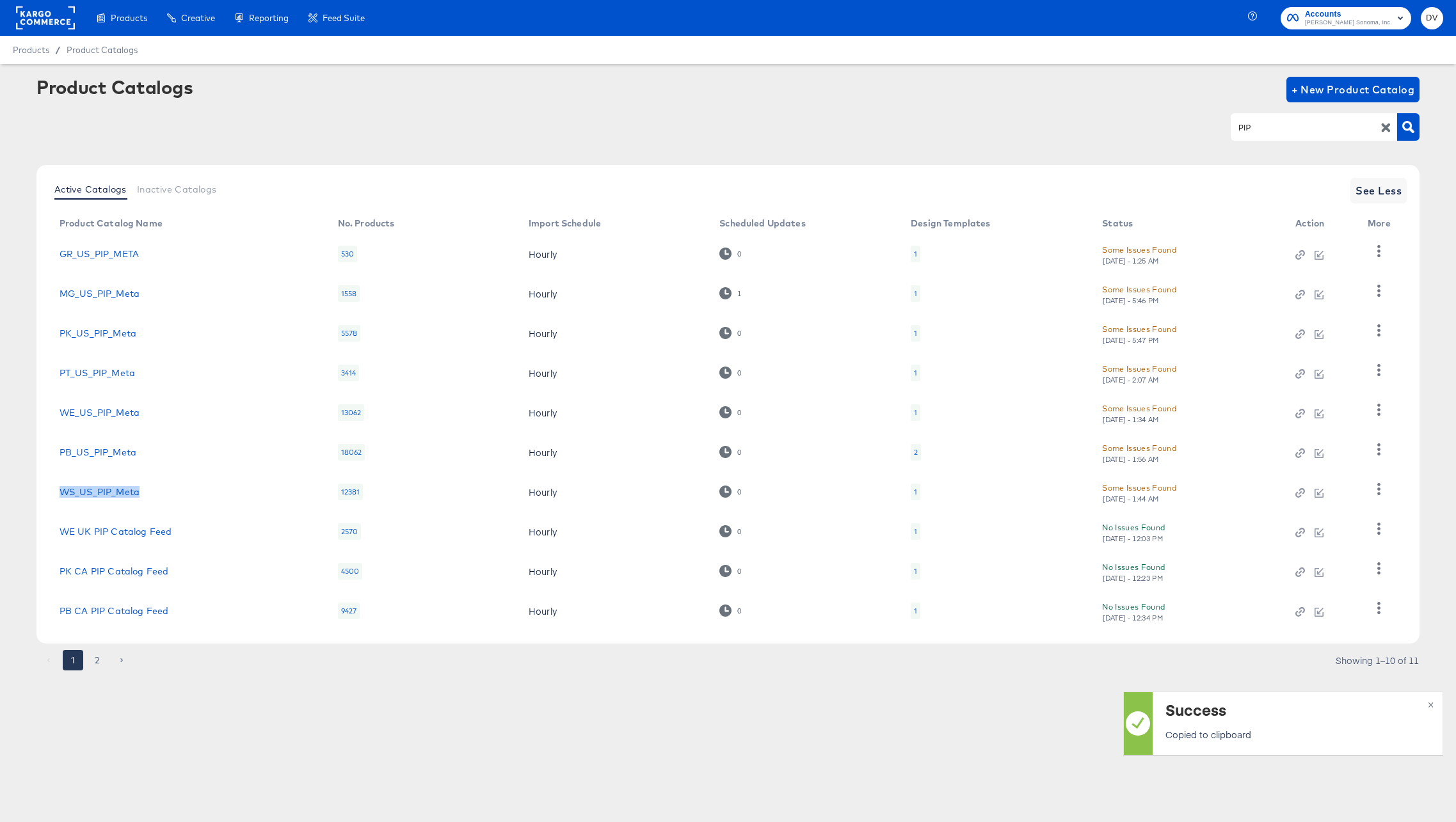
click at [20, 644] on article "Product Catalogs + New Product Catalog PIP Active Catalogs Inactive Catalogs Se…" at bounding box center [728, 390] width 1456 height 652
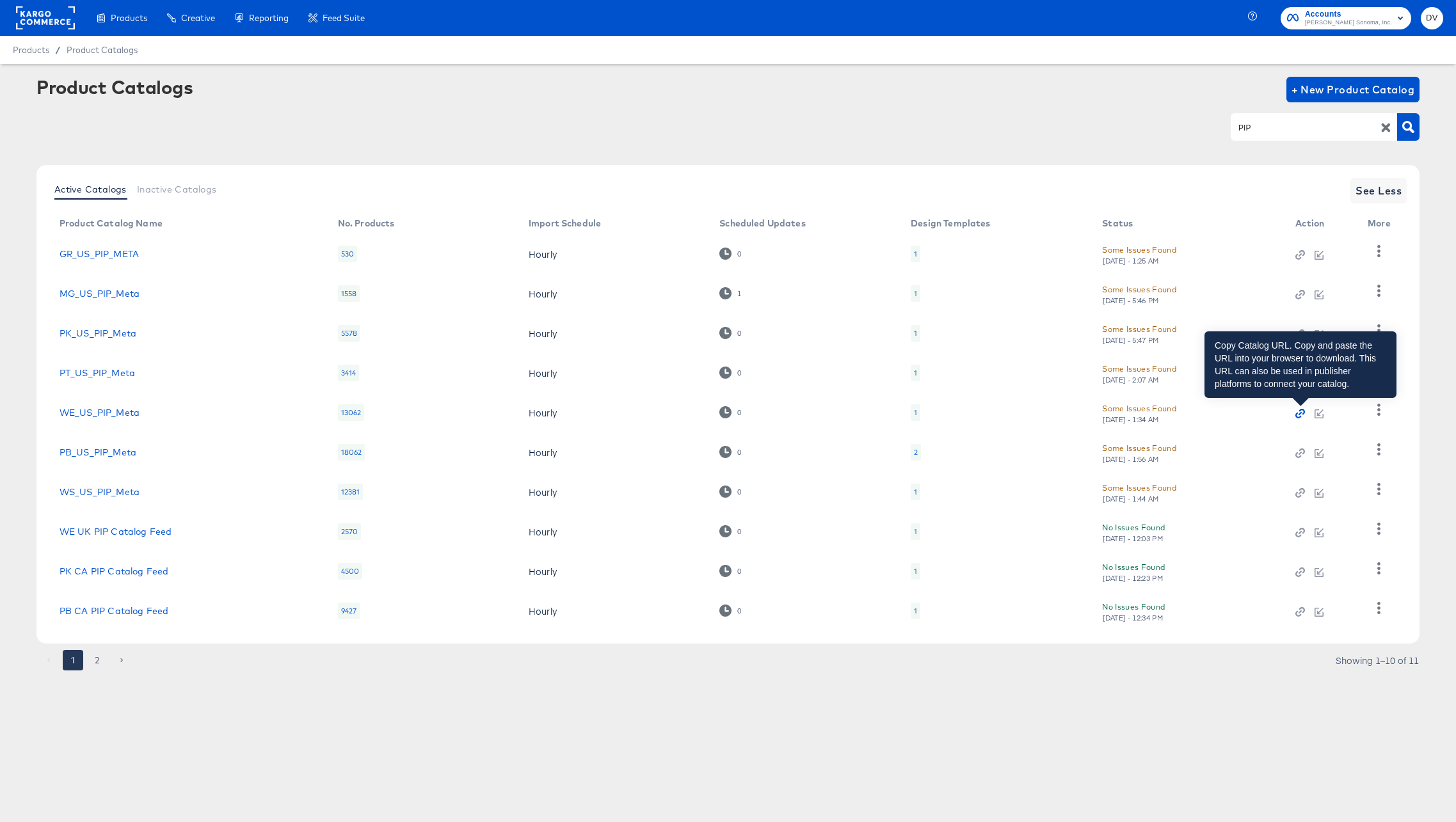
click at [1299, 412] on icon "button" at bounding box center [1299, 413] width 9 height 9
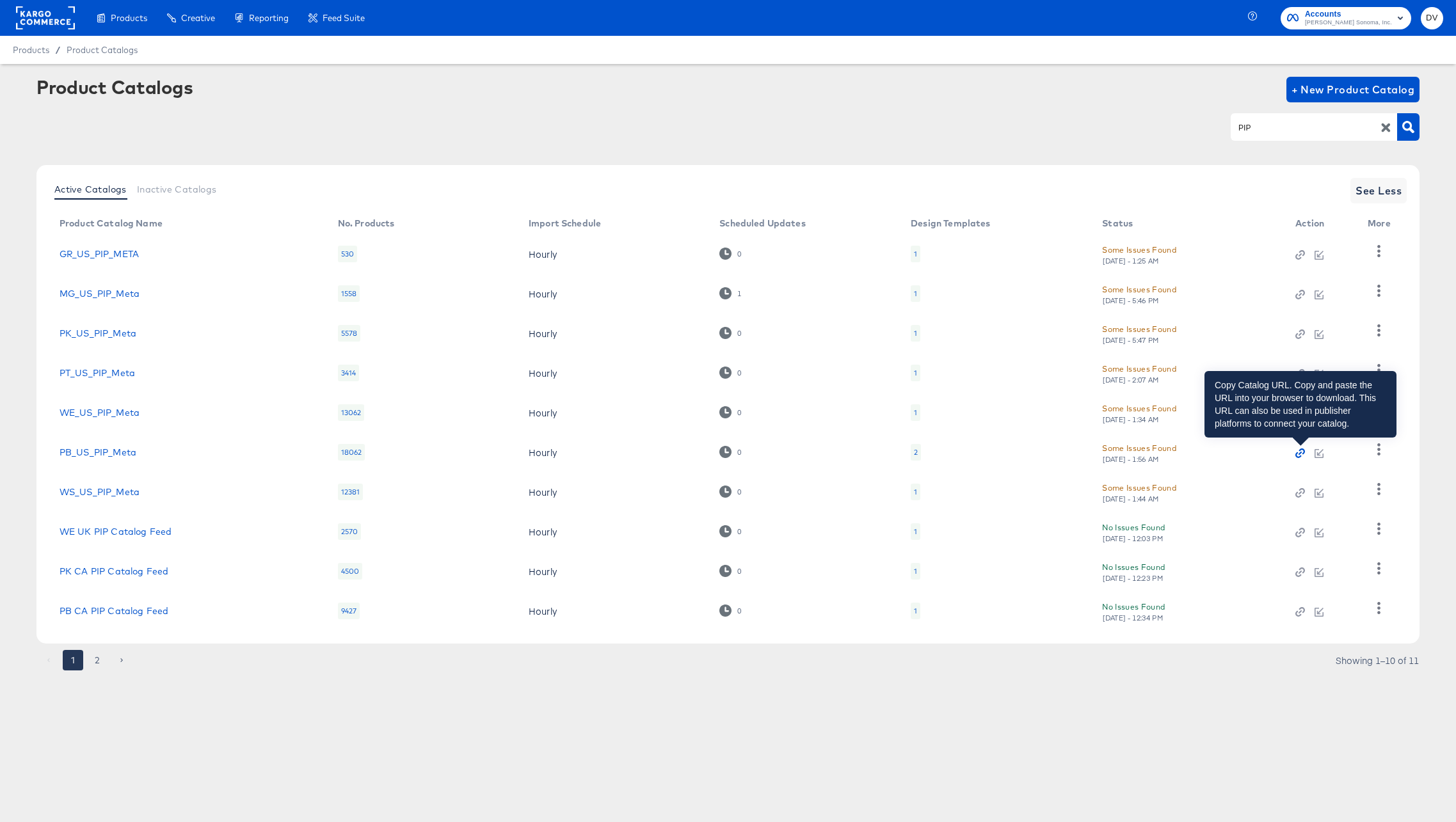
click at [1299, 448] on icon "button" at bounding box center [1299, 452] width 9 height 9
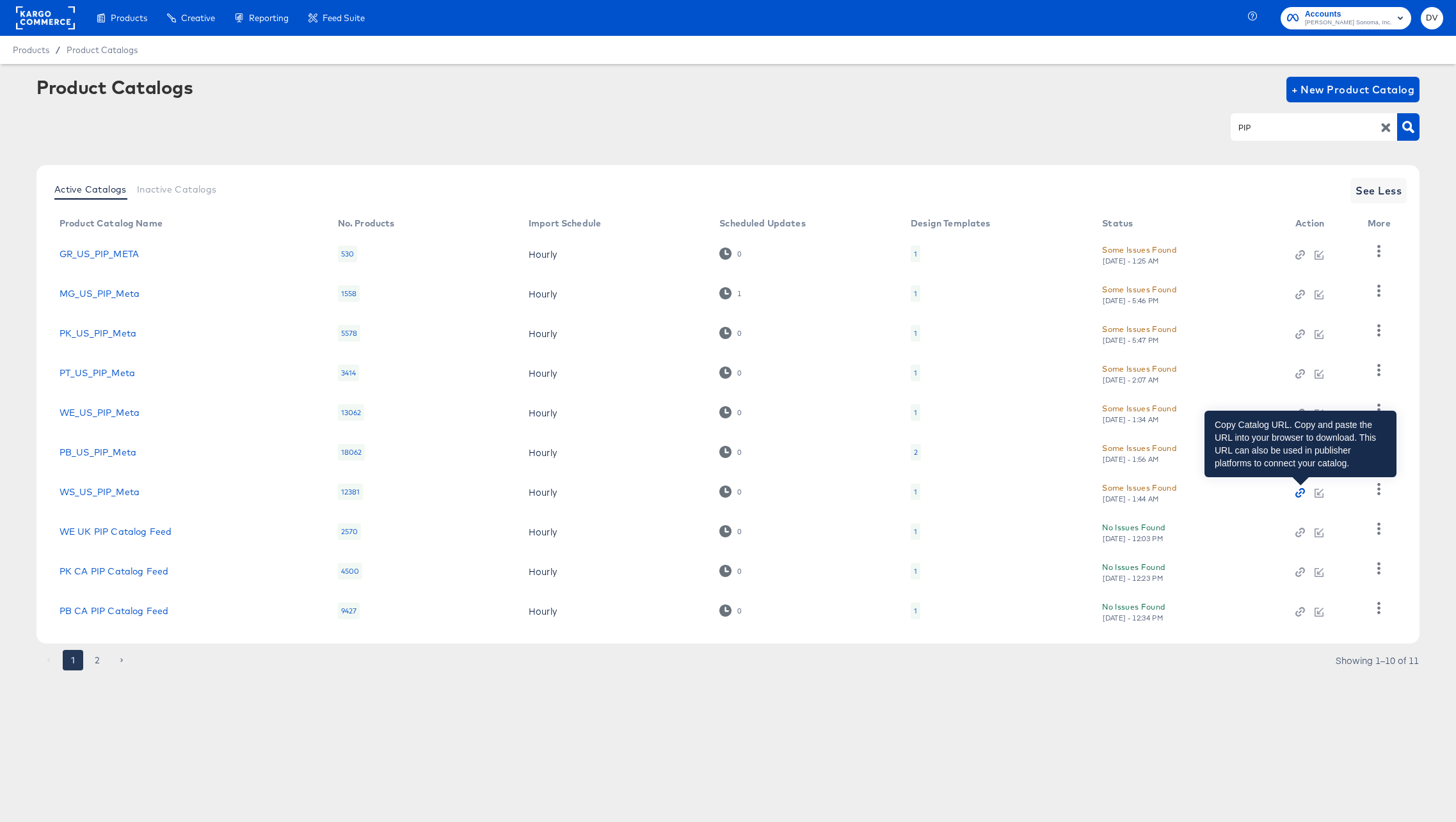
click at [1298, 493] on icon "button" at bounding box center [1299, 492] width 9 height 9
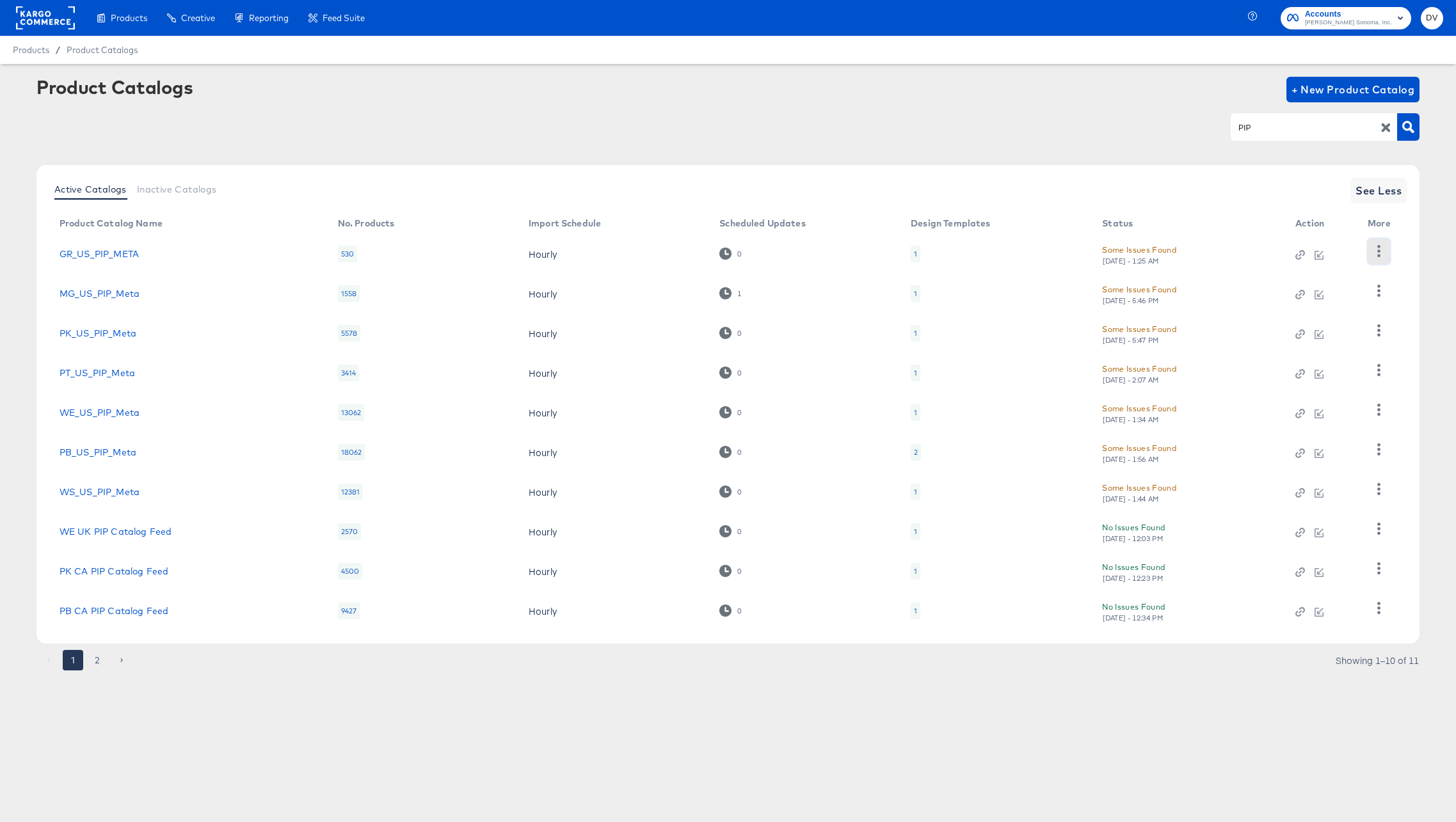
click at [1388, 255] on button "button" at bounding box center [1379, 251] width 22 height 26
click at [1328, 354] on div "Business Manager" at bounding box center [1327, 359] width 128 height 20
